Goal: Information Seeking & Learning: Learn about a topic

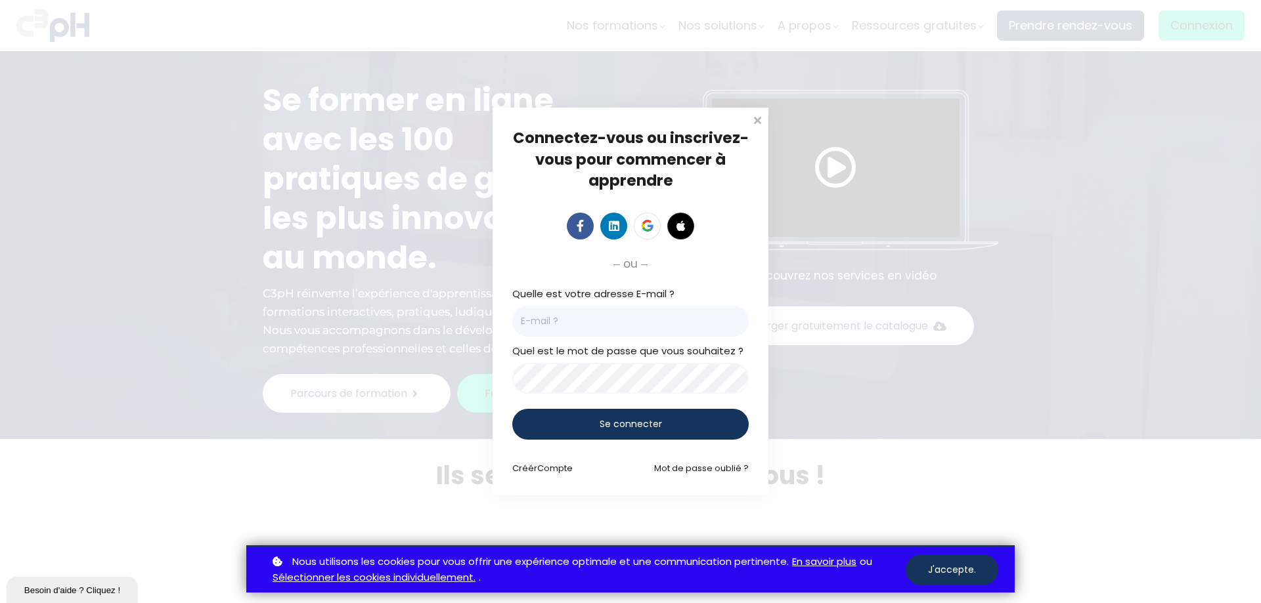
type input "[PERSON_NAME][EMAIL_ADDRESS][DOMAIN_NAME]"
click at [640, 420] on span "Se connecter" at bounding box center [631, 425] width 62 height 14
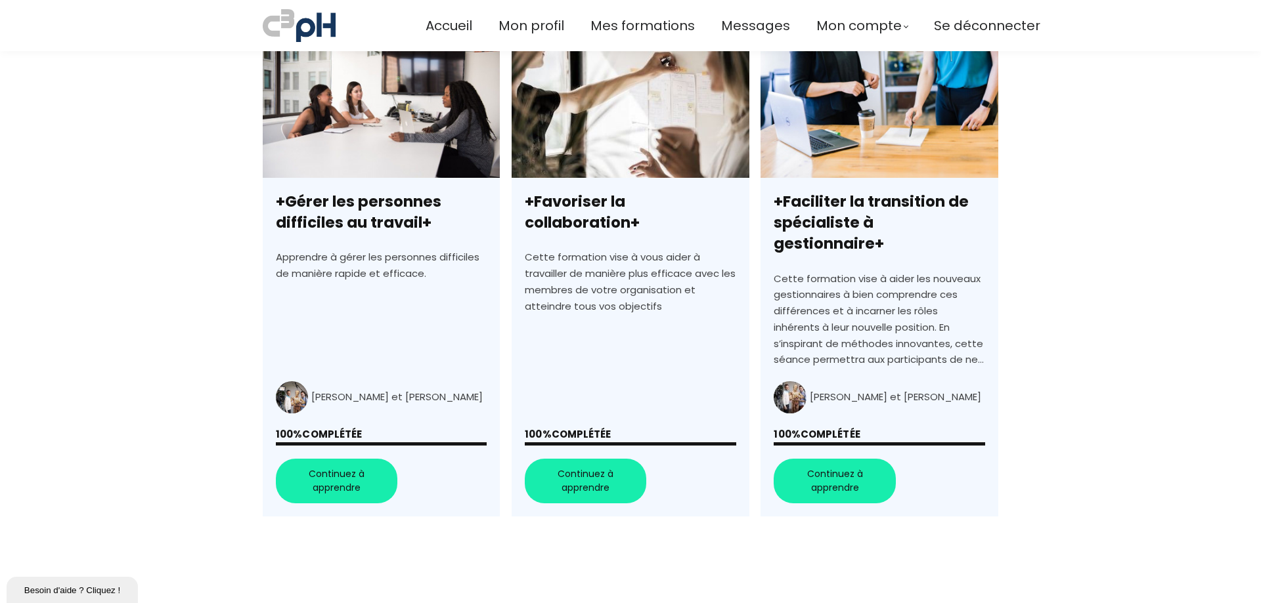
scroll to position [394, 0]
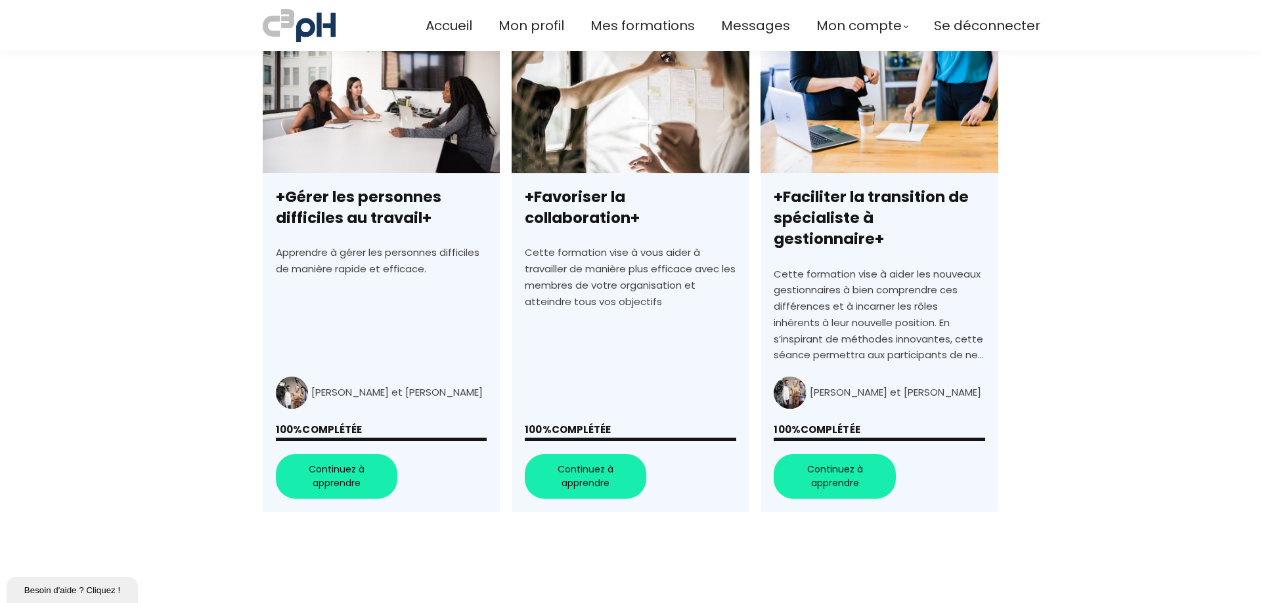
click at [389, 141] on link "+Gérer les personnes difficiles au travail+" at bounding box center [381, 276] width 237 height 472
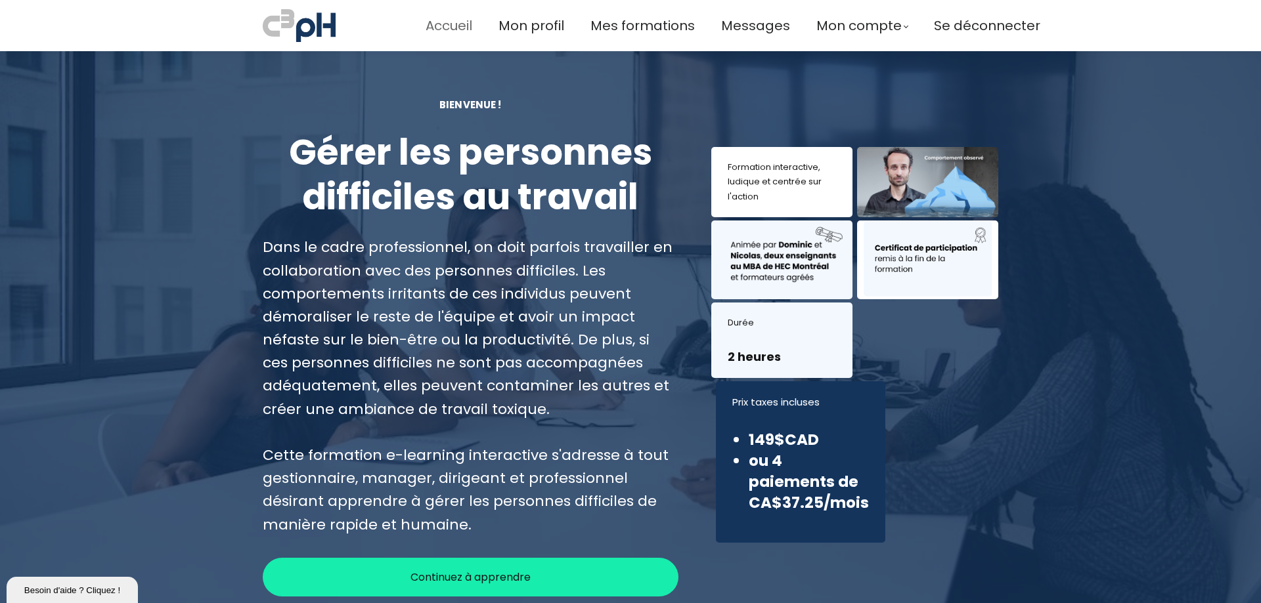
click at [462, 26] on span "Accueil" at bounding box center [449, 26] width 47 height 22
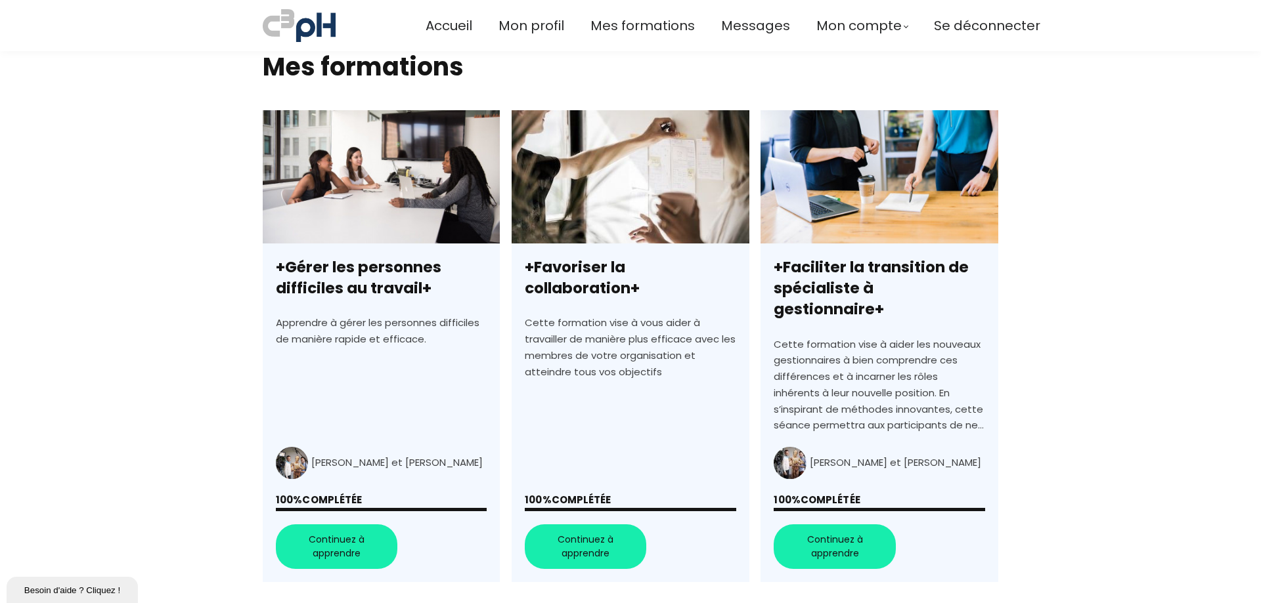
scroll to position [328, 0]
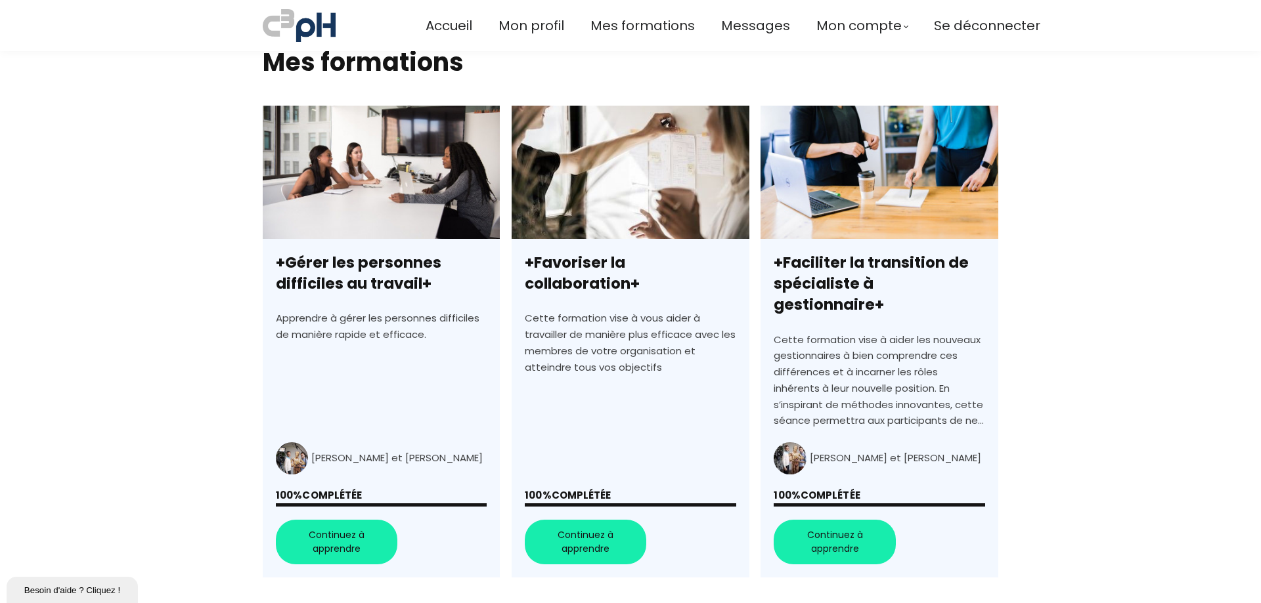
click at [317, 519] on link "+Gérer les personnes difficiles au travail+" at bounding box center [381, 342] width 237 height 472
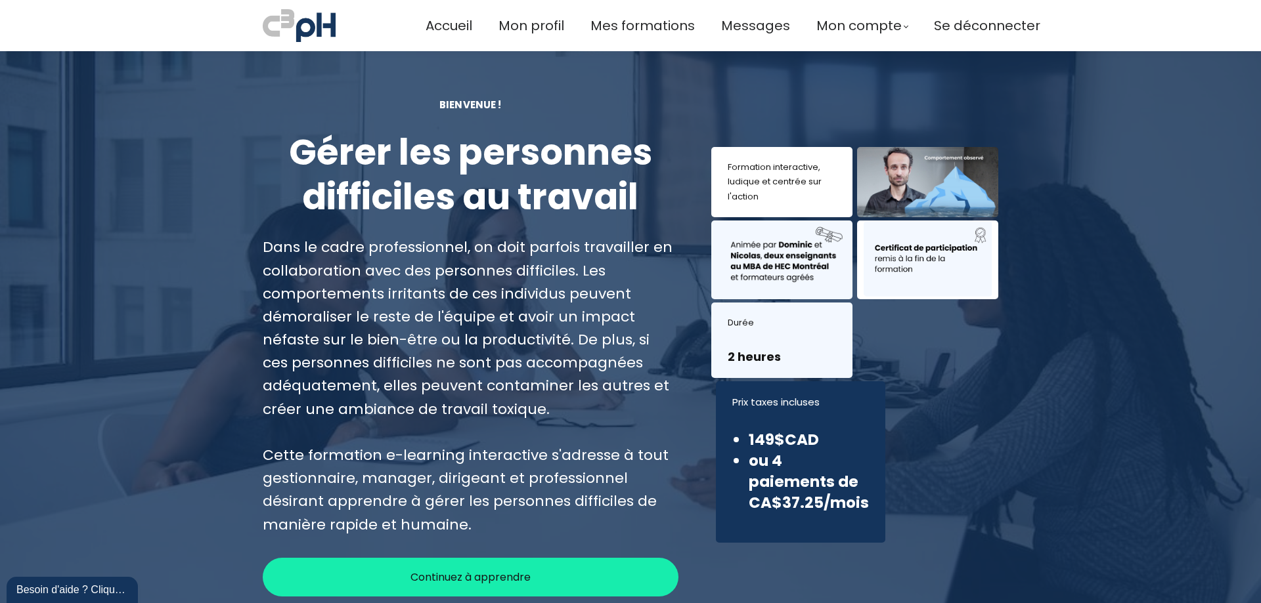
click at [538, 575] on div "Continuez à apprendre" at bounding box center [471, 577] width 416 height 39
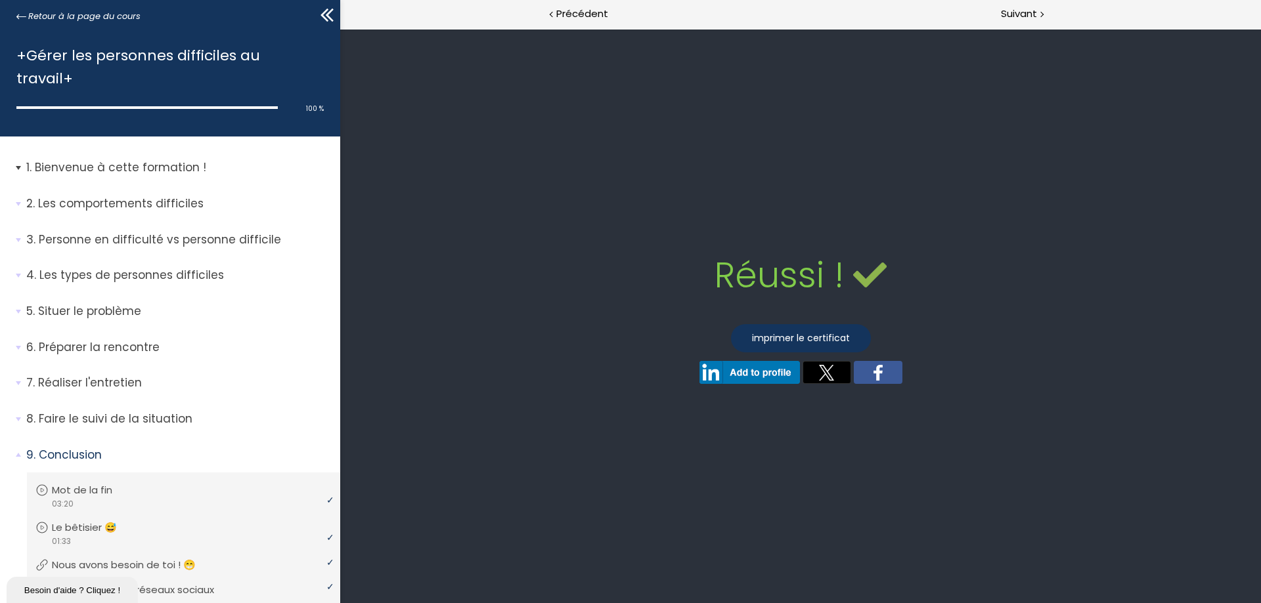
click at [112, 160] on p "Bienvenue à cette formation !" at bounding box center [178, 168] width 304 height 16
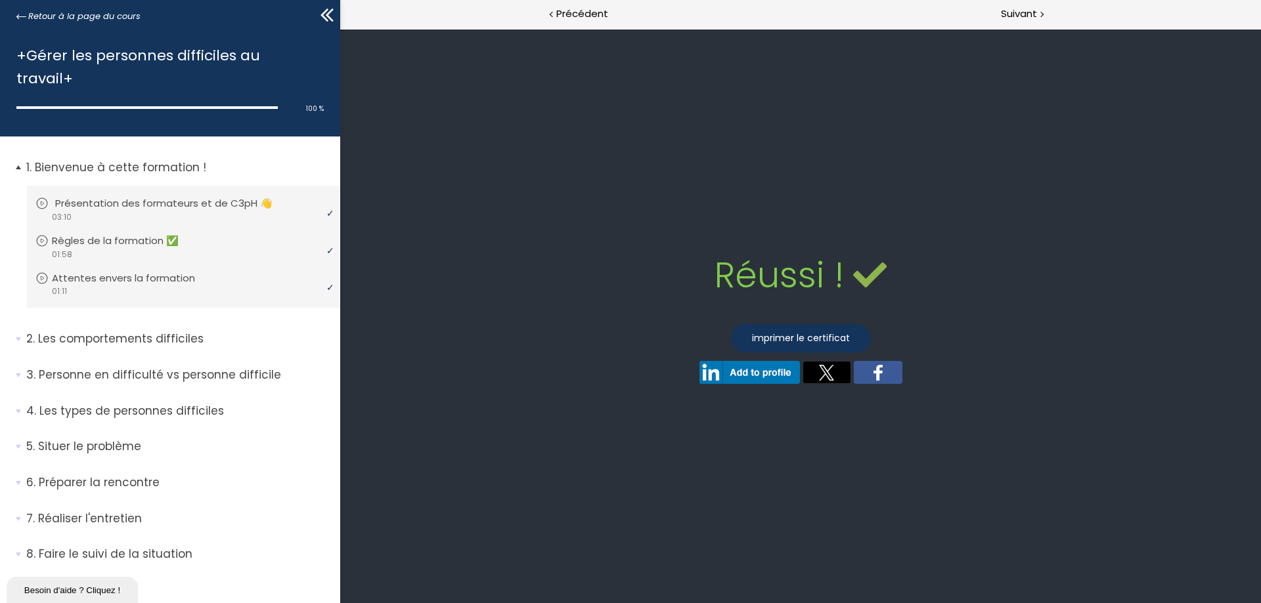
click at [145, 196] on p "Présentation des formateurs et de C3pH 👋" at bounding box center [173, 203] width 237 height 14
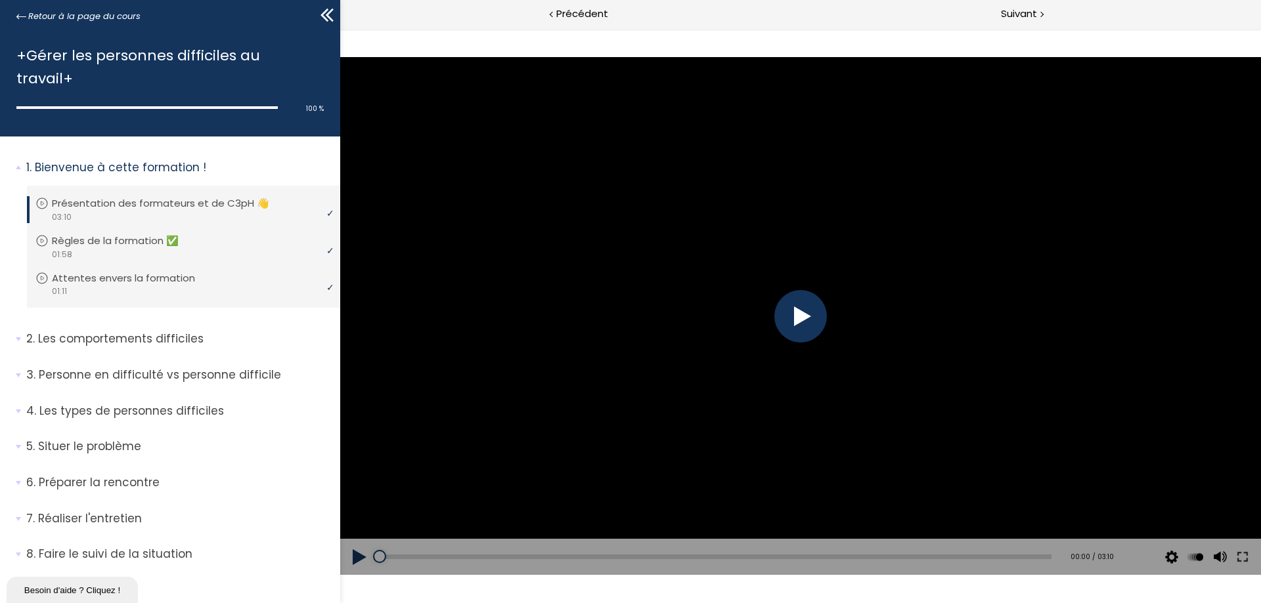
click at [804, 319] on div at bounding box center [800, 316] width 53 height 53
click at [169, 331] on p "Les comportements difficiles" at bounding box center [178, 339] width 304 height 16
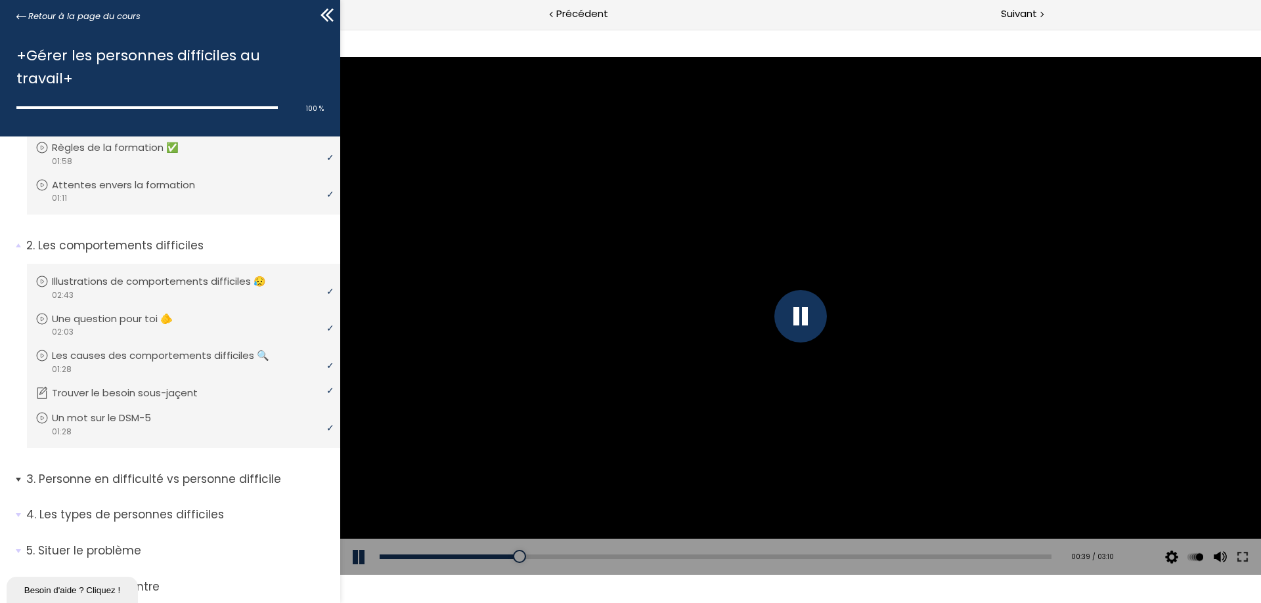
scroll to position [66, 0]
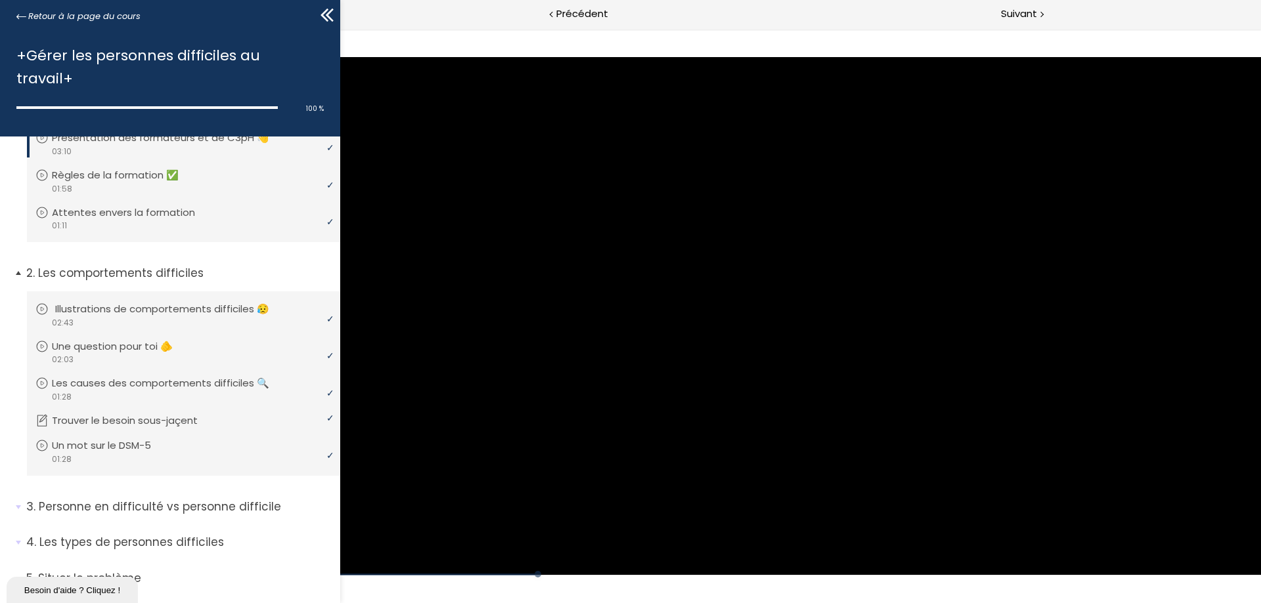
click at [154, 302] on p "Illustrations de comportements difficiles 😥" at bounding box center [172, 309] width 234 height 14
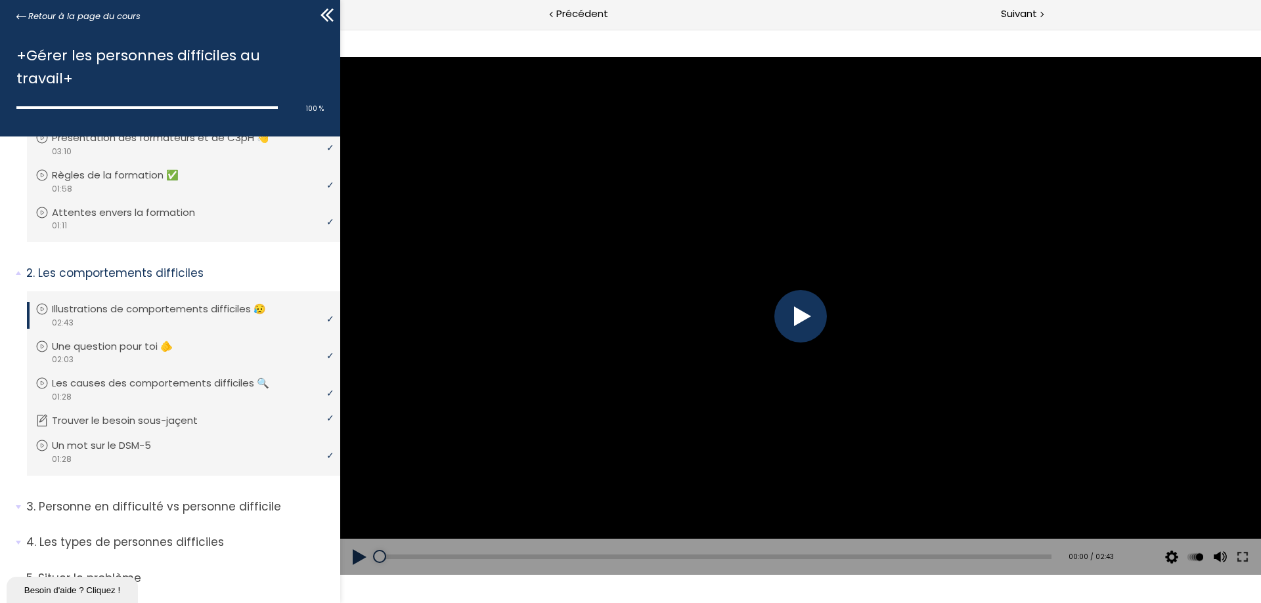
click at [799, 320] on div at bounding box center [800, 316] width 53 height 53
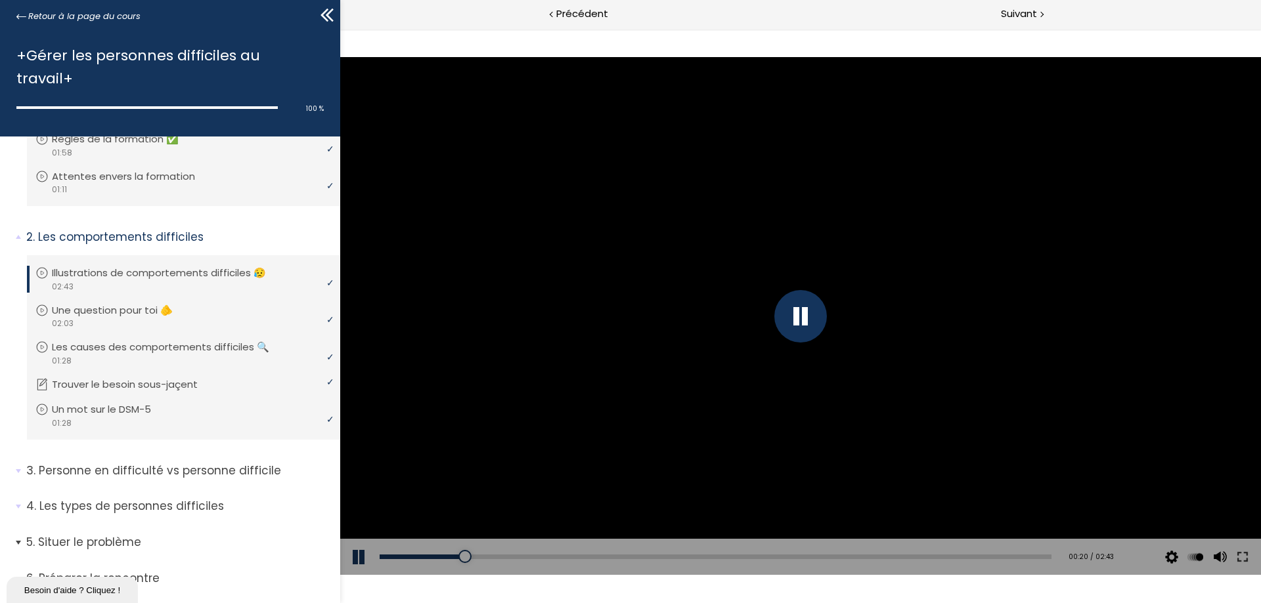
scroll to position [68, 0]
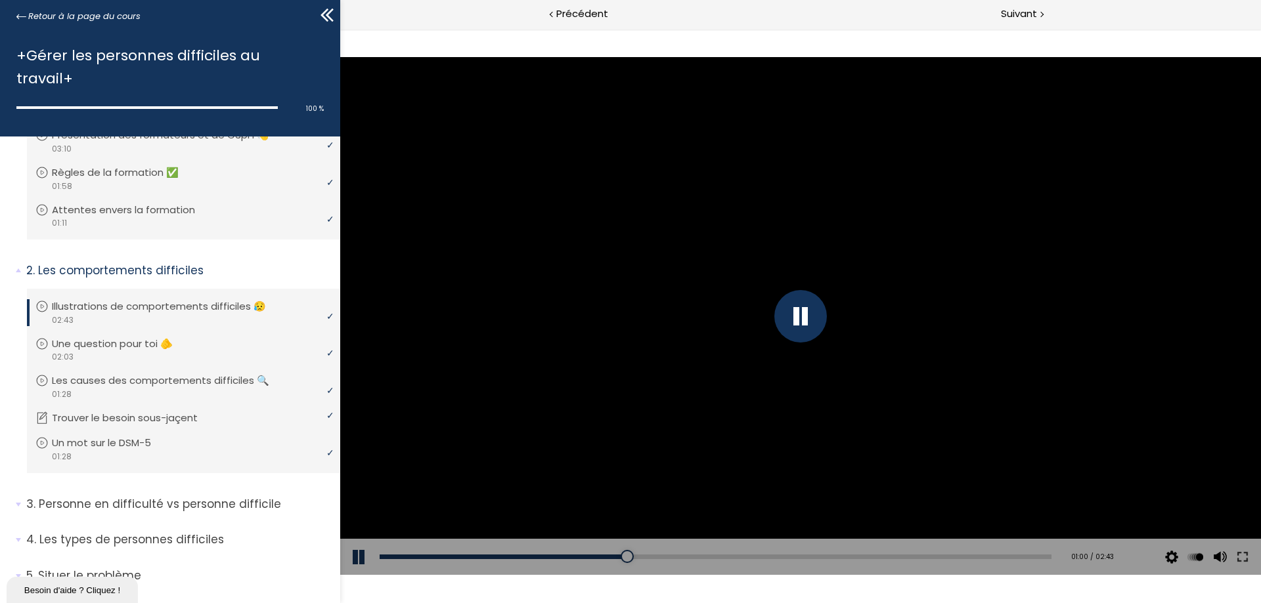
click at [360, 556] on button at bounding box center [359, 557] width 39 height 37
click at [352, 556] on button at bounding box center [359, 557] width 39 height 37
click at [162, 532] on p "Les types de personnes difficiles" at bounding box center [178, 540] width 304 height 16
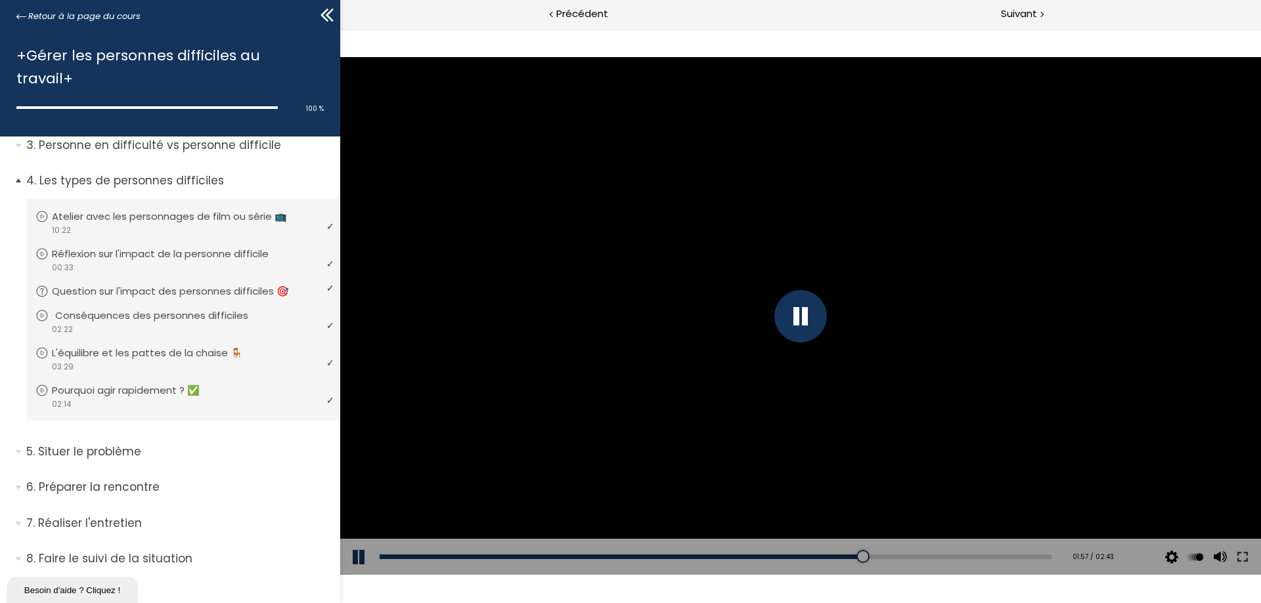
scroll to position [397, 0]
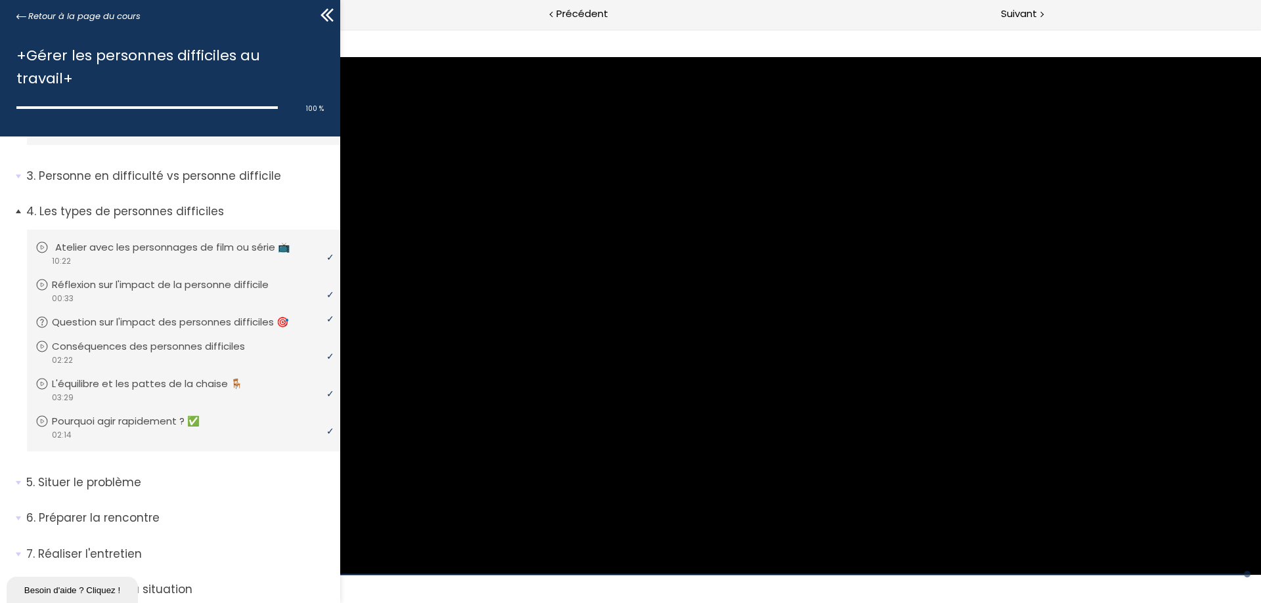
click at [45, 241] on icon at bounding box center [41, 247] width 13 height 13
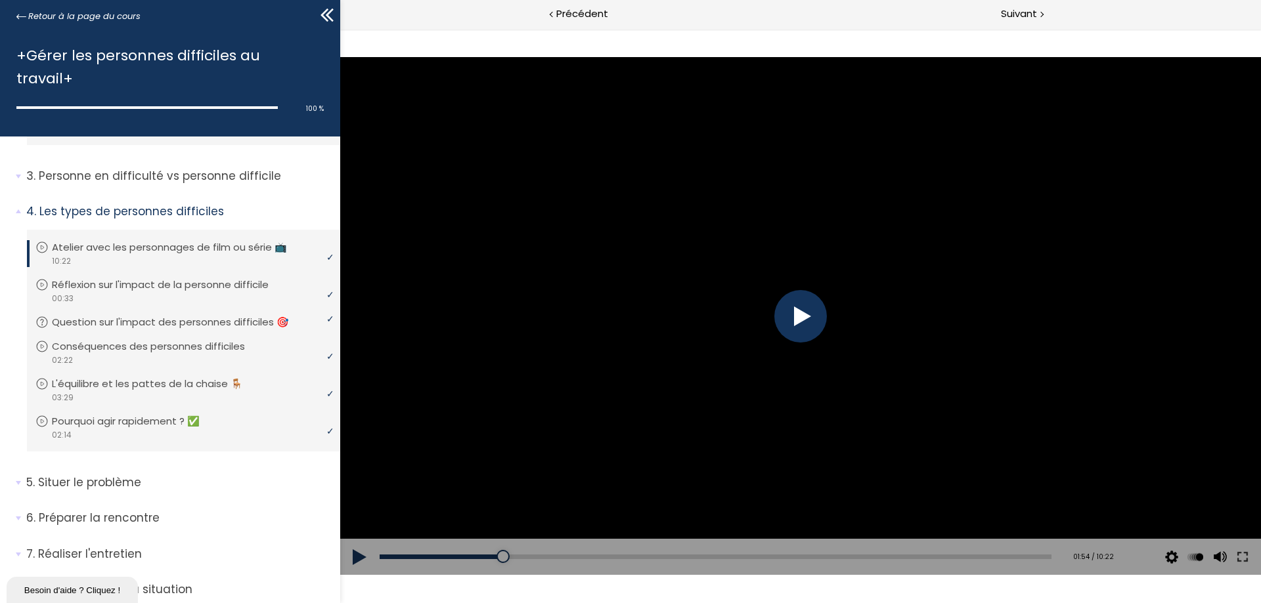
click at [787, 316] on div at bounding box center [800, 316] width 53 height 53
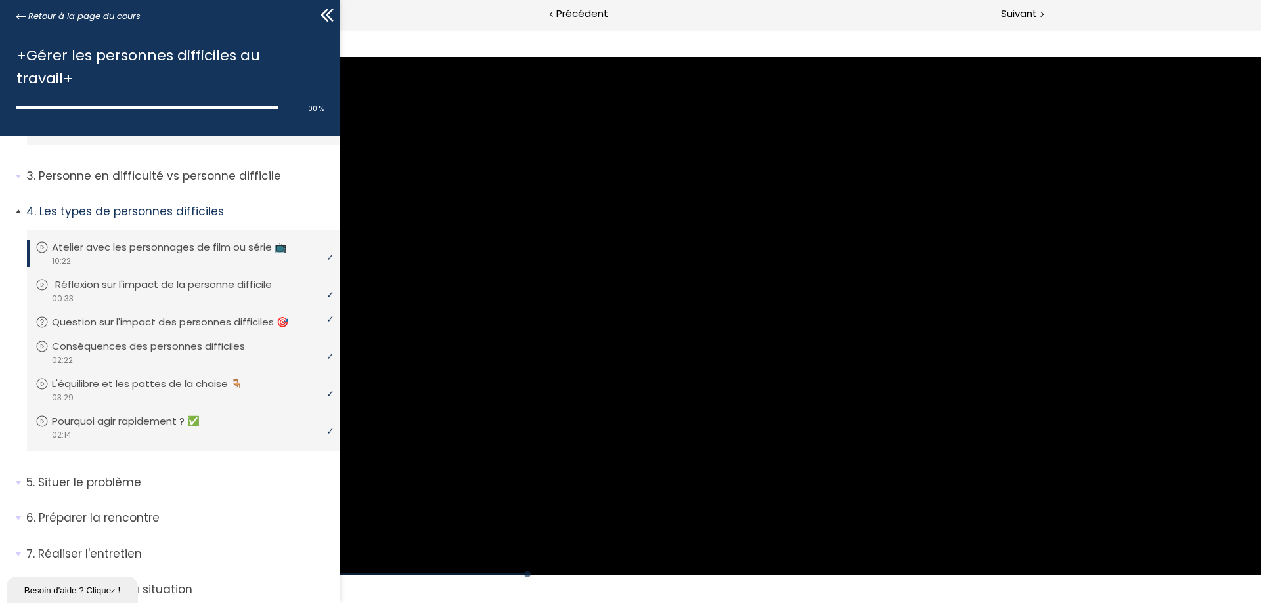
click at [87, 278] on p "Réflexion sur l'impact de la personne difficile" at bounding box center [173, 285] width 236 height 14
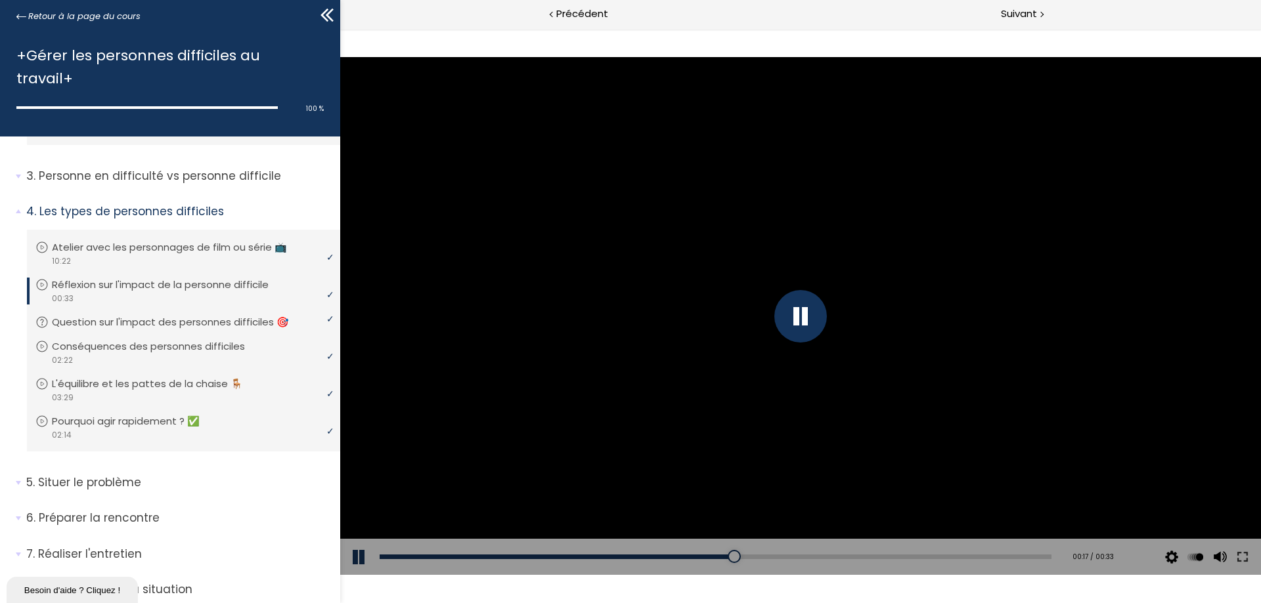
click at [357, 559] on button at bounding box center [359, 557] width 39 height 37
click at [355, 559] on button at bounding box center [359, 557] width 39 height 37
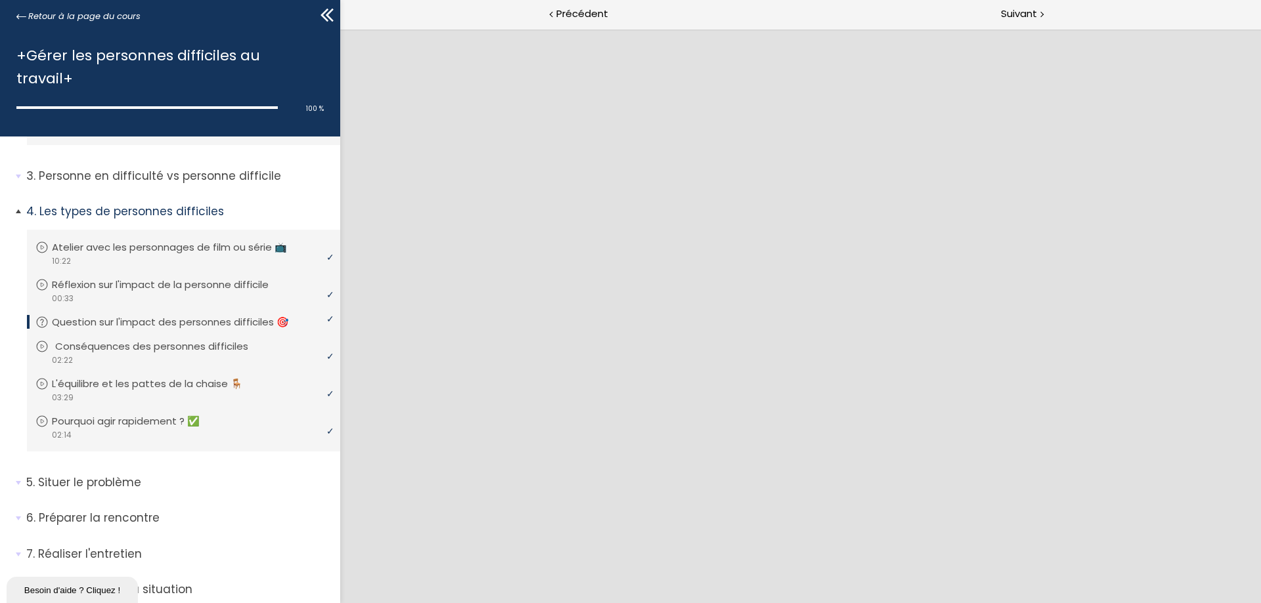
click at [97, 339] on p "Conséquences des personnes difficiles" at bounding box center [161, 346] width 213 height 14
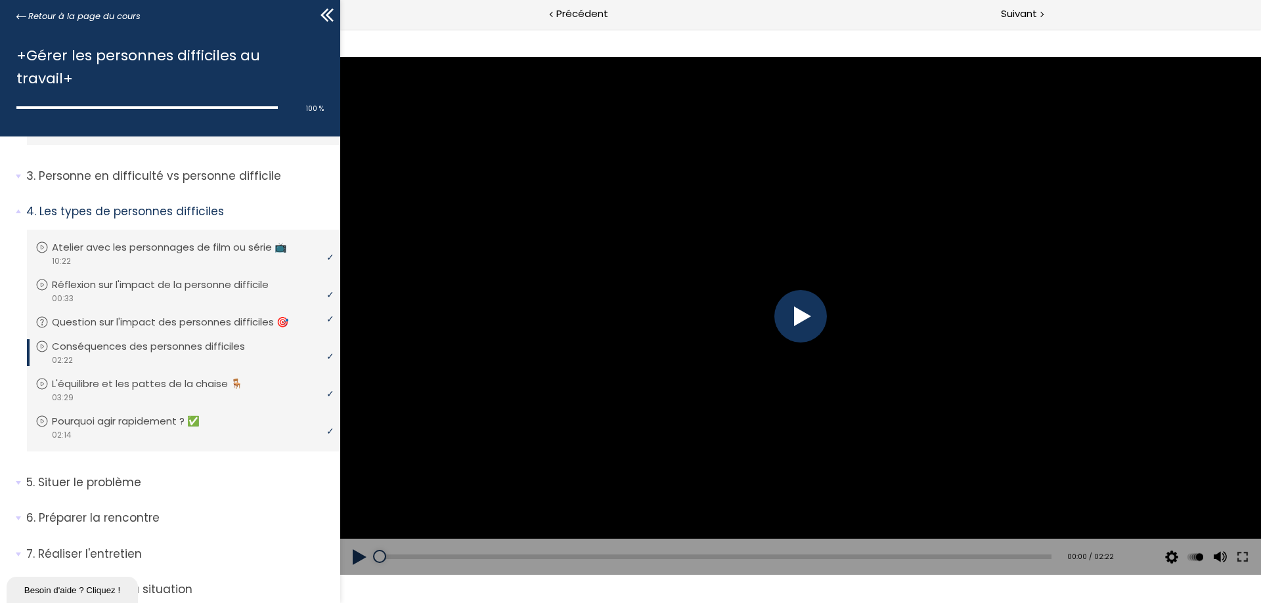
click at [804, 317] on div at bounding box center [800, 316] width 53 height 53
click at [805, 315] on div at bounding box center [800, 316] width 53 height 53
click at [354, 556] on button at bounding box center [359, 557] width 39 height 37
click at [353, 559] on button at bounding box center [359, 557] width 39 height 37
click at [995, 54] on div "Click for sound @keyframes VOLUME_SMALL_WAVE_FLASH { 0% { opacity: 0; } 33% { o…" at bounding box center [800, 316] width 921 height 575
